Goal: Information Seeking & Learning: Understand process/instructions

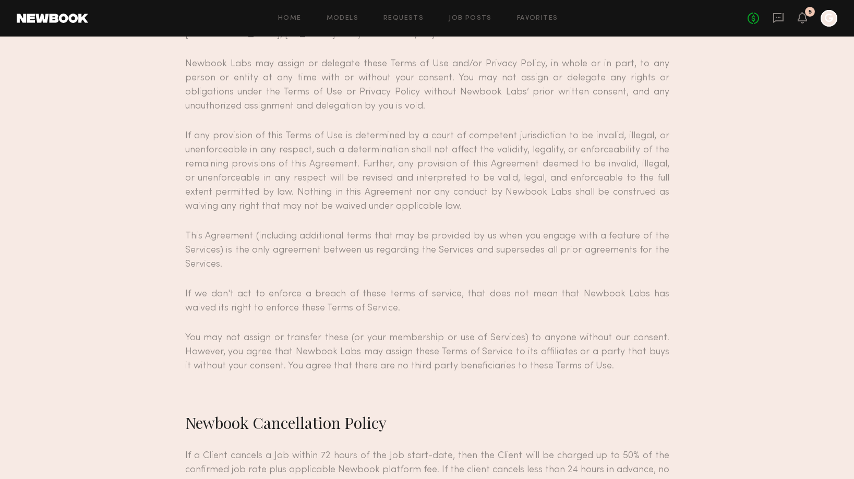
scroll to position [8537, 0]
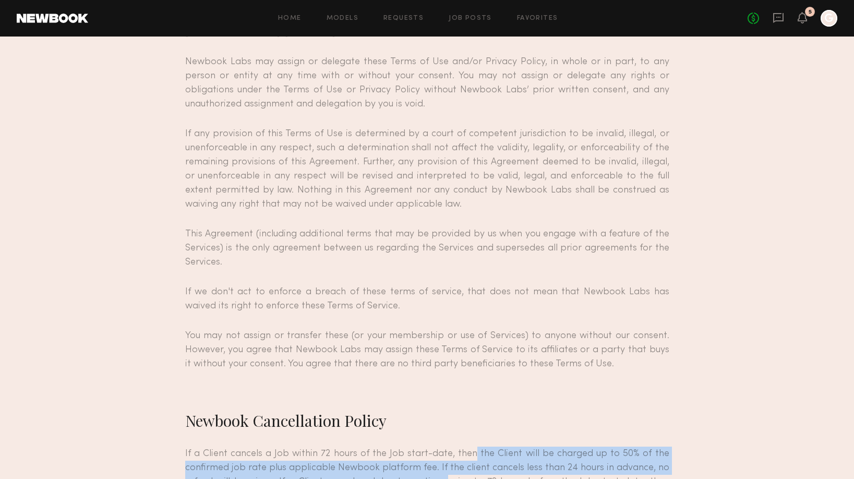
drag, startPoint x: 470, startPoint y: 280, endPoint x: 450, endPoint y: 312, distance: 38.2
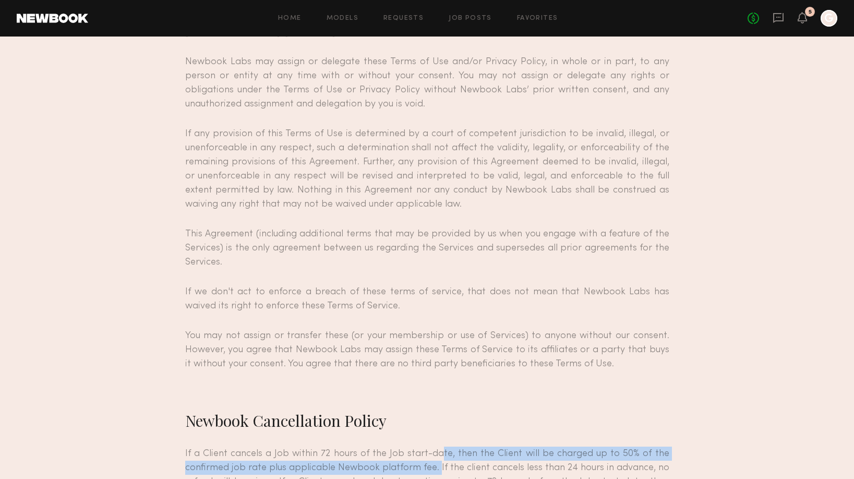
drag, startPoint x: 437, startPoint y: 292, endPoint x: 437, endPoint y: 306, distance: 14.1
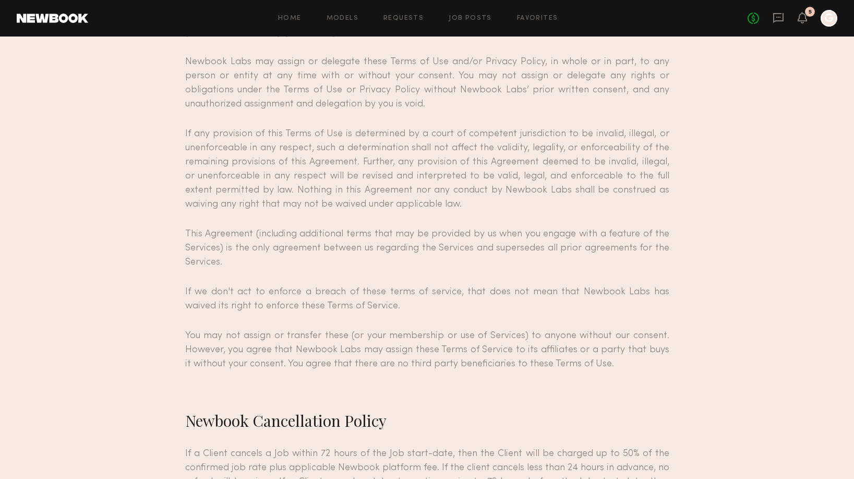
drag, startPoint x: 440, startPoint y: 297, endPoint x: 426, endPoint y: 293, distance: 14.6
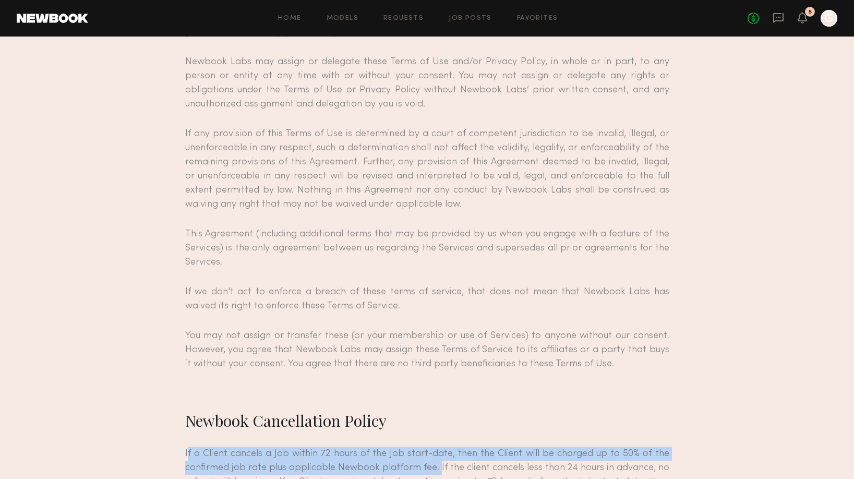
drag, startPoint x: 436, startPoint y: 301, endPoint x: 142, endPoint y: 287, distance: 294.1
